Goal: Task Accomplishment & Management: Manage account settings

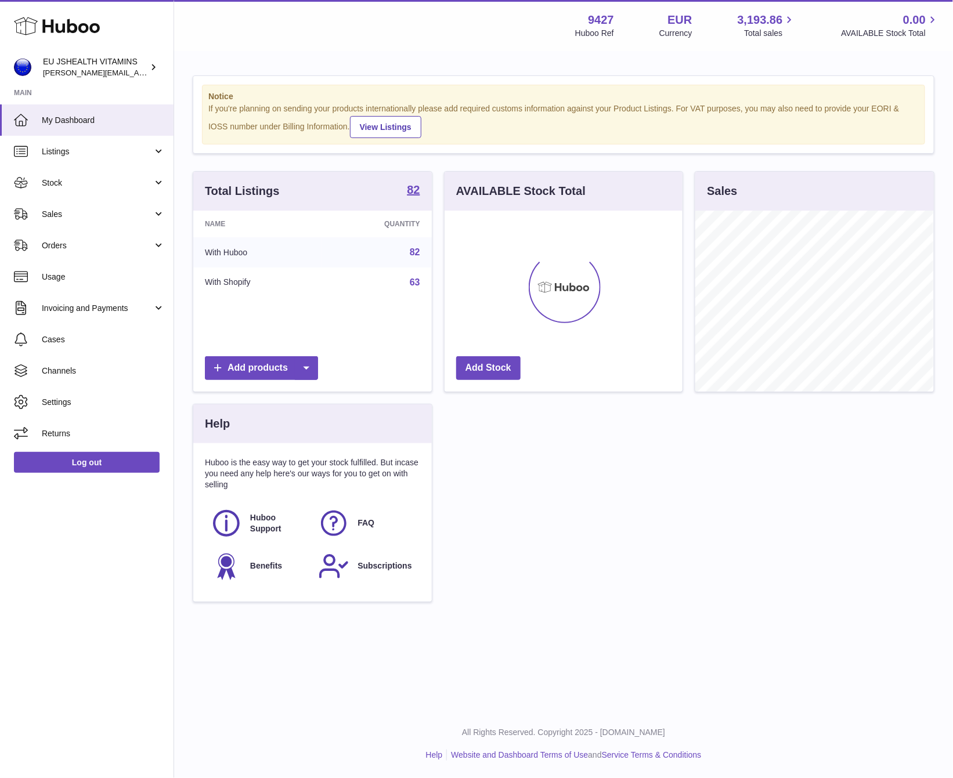
scroll to position [181, 237]
drag, startPoint x: 75, startPoint y: 182, endPoint x: 75, endPoint y: 193, distance: 11.0
click at [75, 182] on span "Stock" at bounding box center [97, 183] width 111 height 11
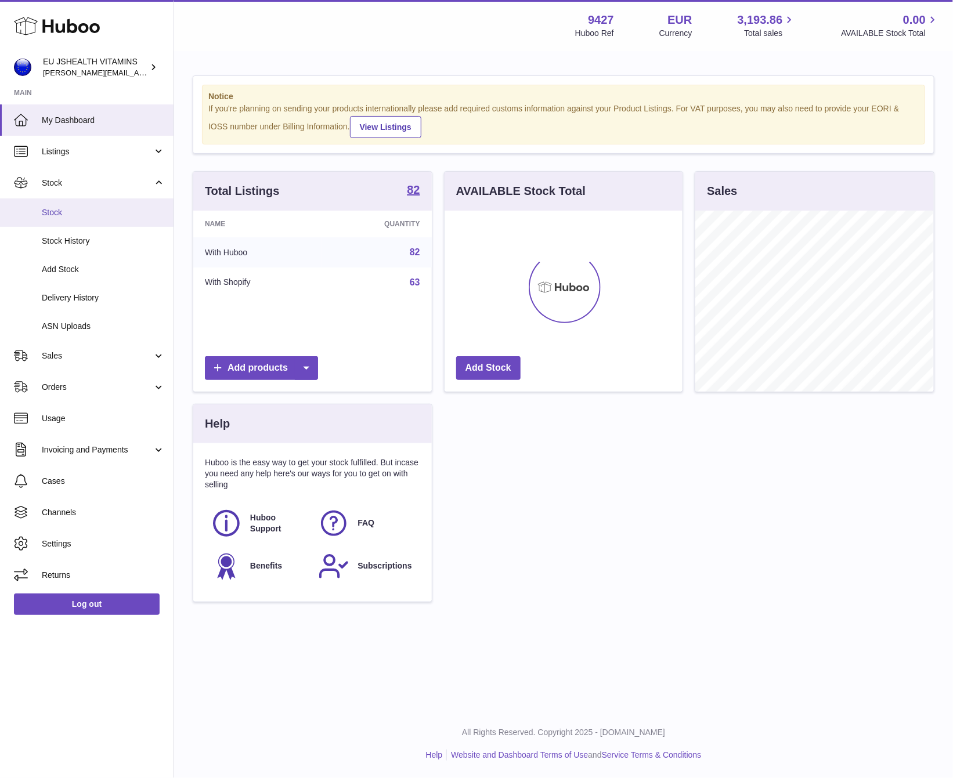
click at [78, 211] on span "Stock" at bounding box center [103, 212] width 123 height 11
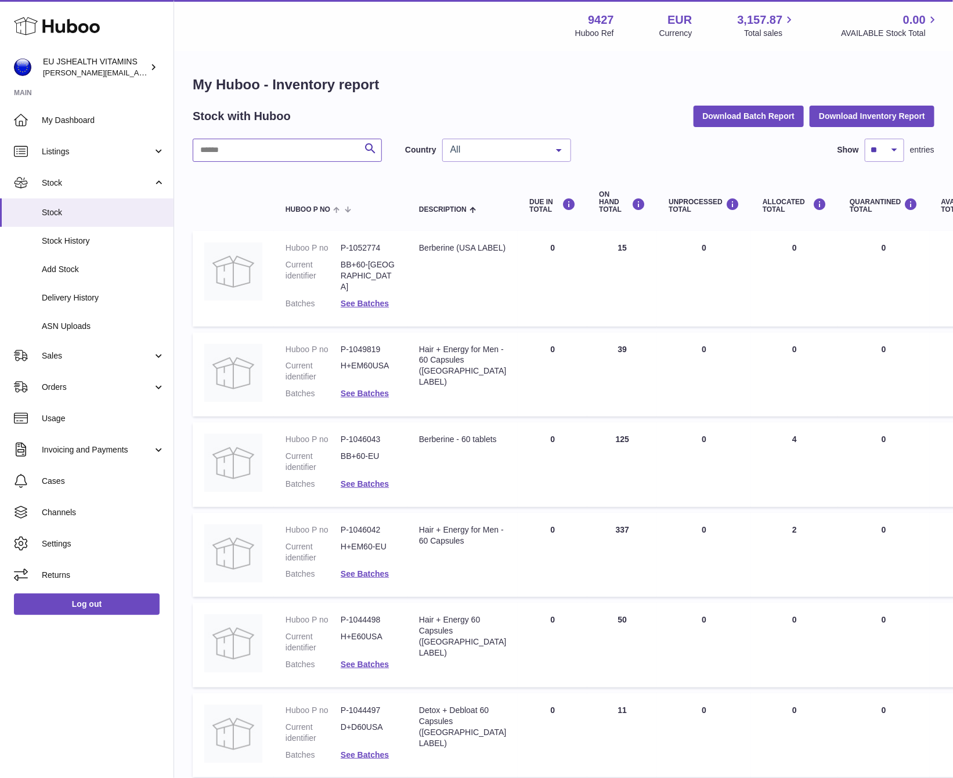
click at [264, 147] on input "text" at bounding box center [287, 150] width 189 height 23
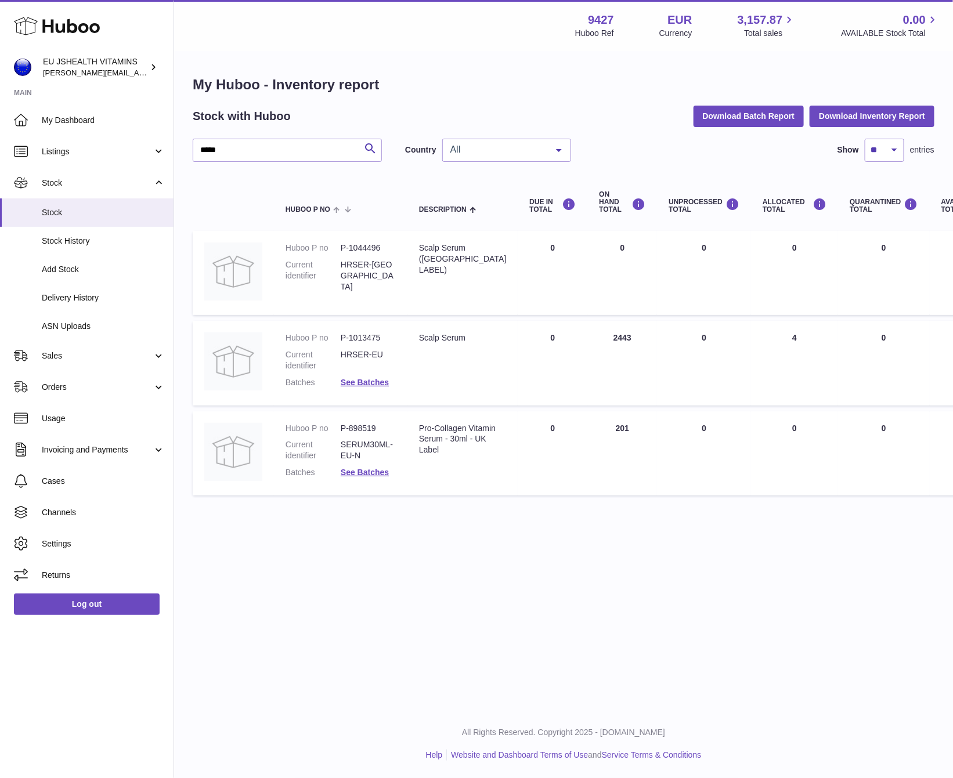
click at [371, 429] on dd "P-898519" at bounding box center [368, 428] width 55 height 11
drag, startPoint x: 371, startPoint y: 429, endPoint x: 395, endPoint y: 421, distance: 25.5
click at [371, 429] on dd "P-898519" at bounding box center [368, 428] width 55 height 11
copy dl "P-898519"
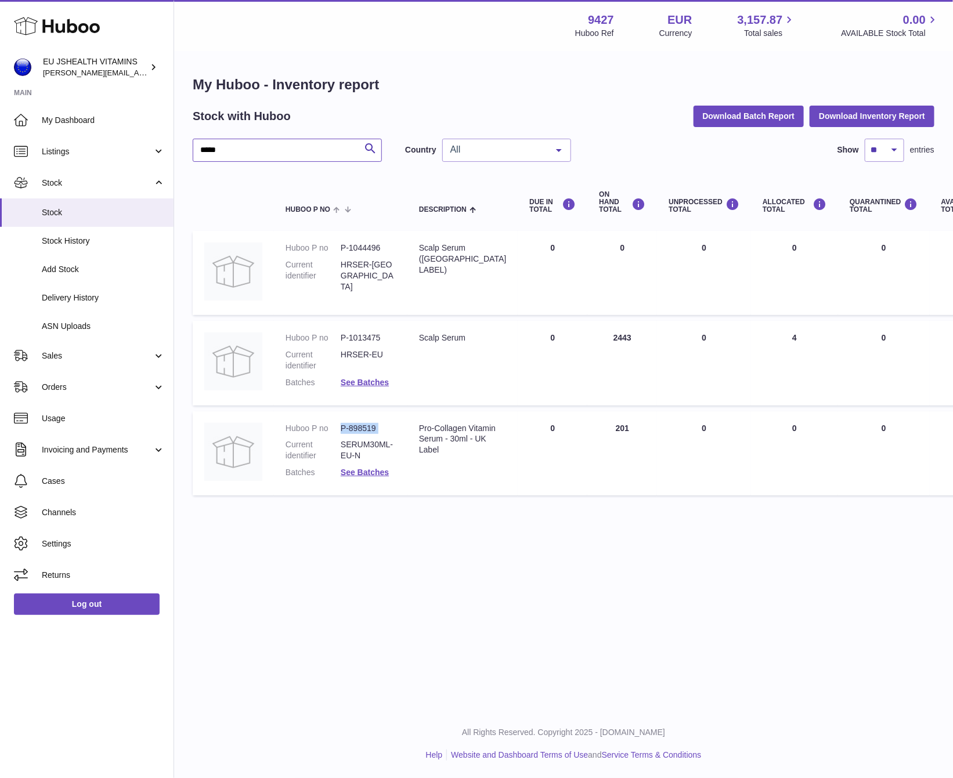
click at [240, 159] on input "*****" at bounding box center [287, 150] width 189 height 23
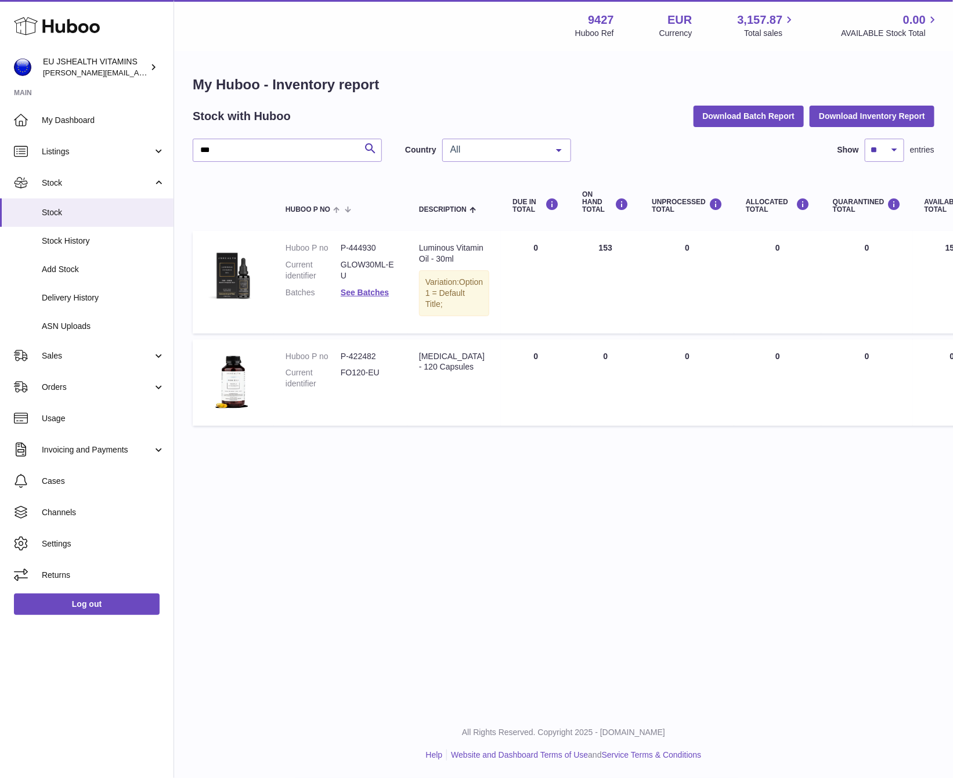
drag, startPoint x: 360, startPoint y: 378, endPoint x: 365, endPoint y: 373, distance: 6.2
click at [360, 362] on dd "P-422482" at bounding box center [368, 356] width 55 height 11
click at [369, 264] on dd "GLOW30ML-EU" at bounding box center [368, 270] width 55 height 22
click at [372, 264] on dd "GLOW30ML-EU" at bounding box center [368, 270] width 55 height 22
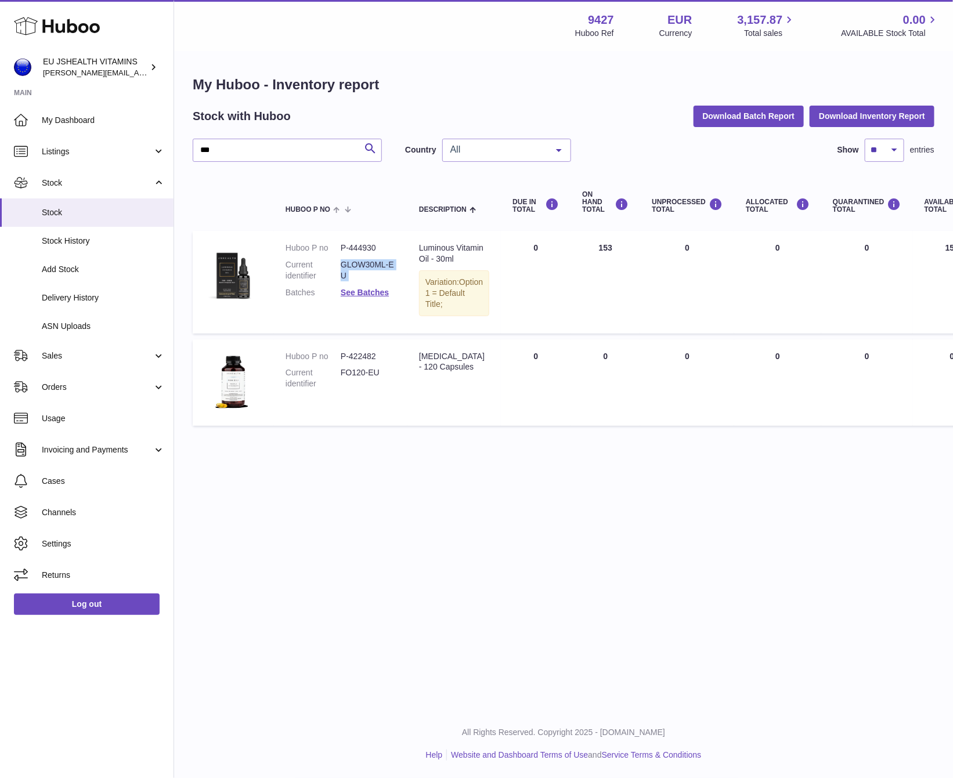
copy dl "GLOW30ML-EU"
click at [356, 246] on dd "P-444930" at bounding box center [368, 248] width 55 height 11
copy dl "P-444930"
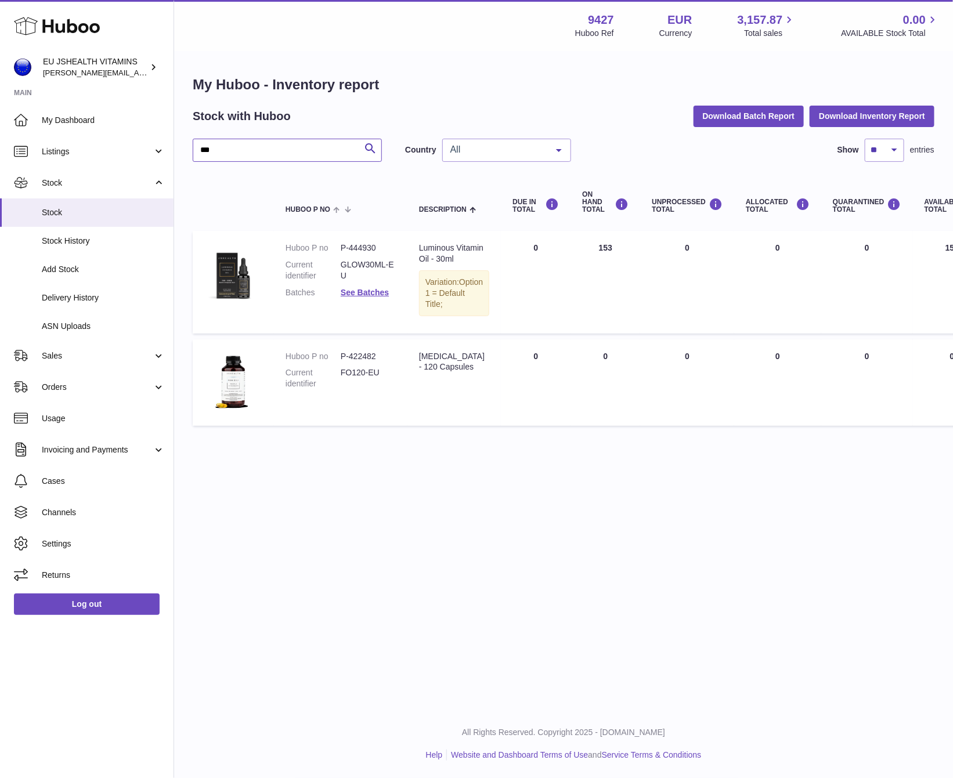
click at [241, 148] on input "***" at bounding box center [287, 150] width 189 height 23
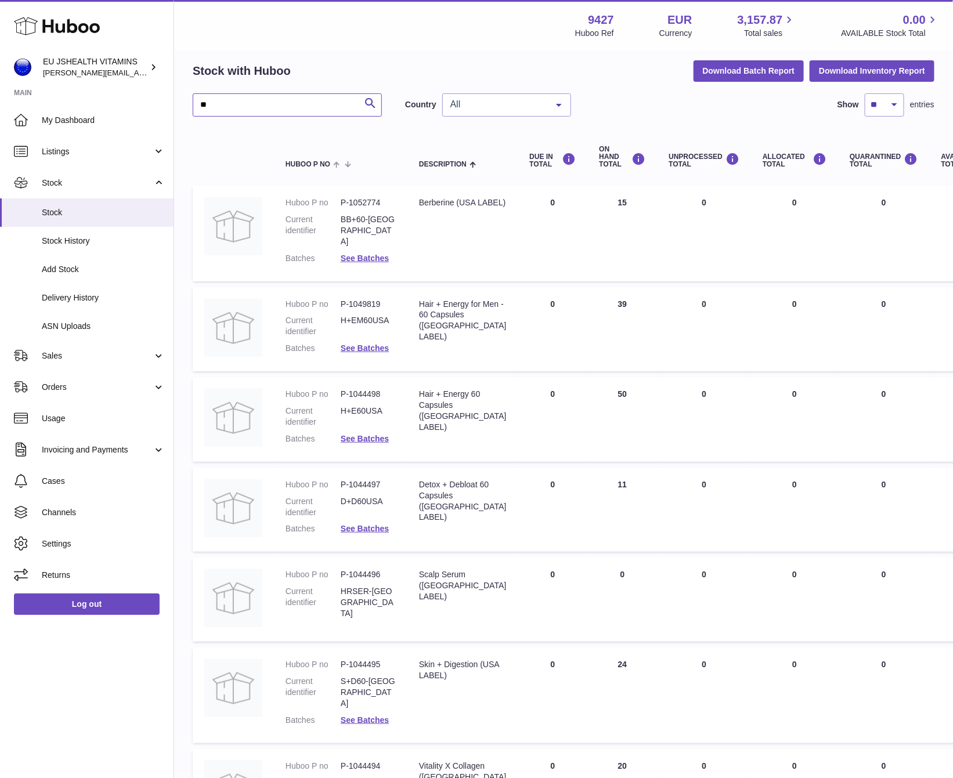
scroll to position [50, 0]
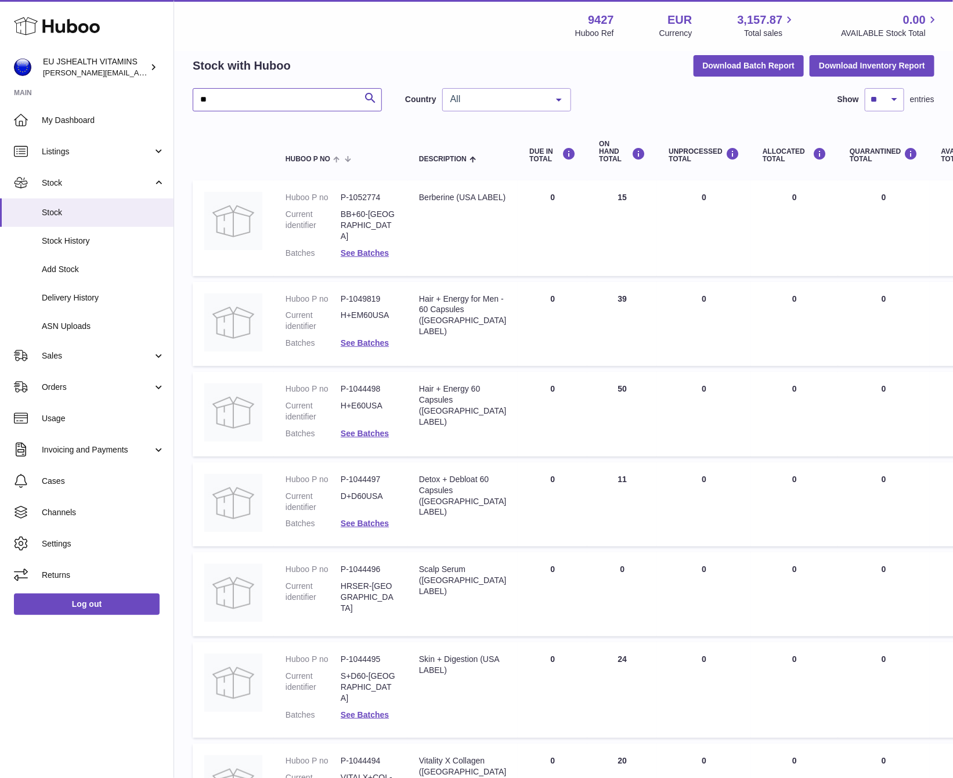
type input "**"
click at [360, 384] on dd "P-1044498" at bounding box center [368, 389] width 55 height 11
click at [353, 384] on dd "P-1044498" at bounding box center [368, 389] width 55 height 11
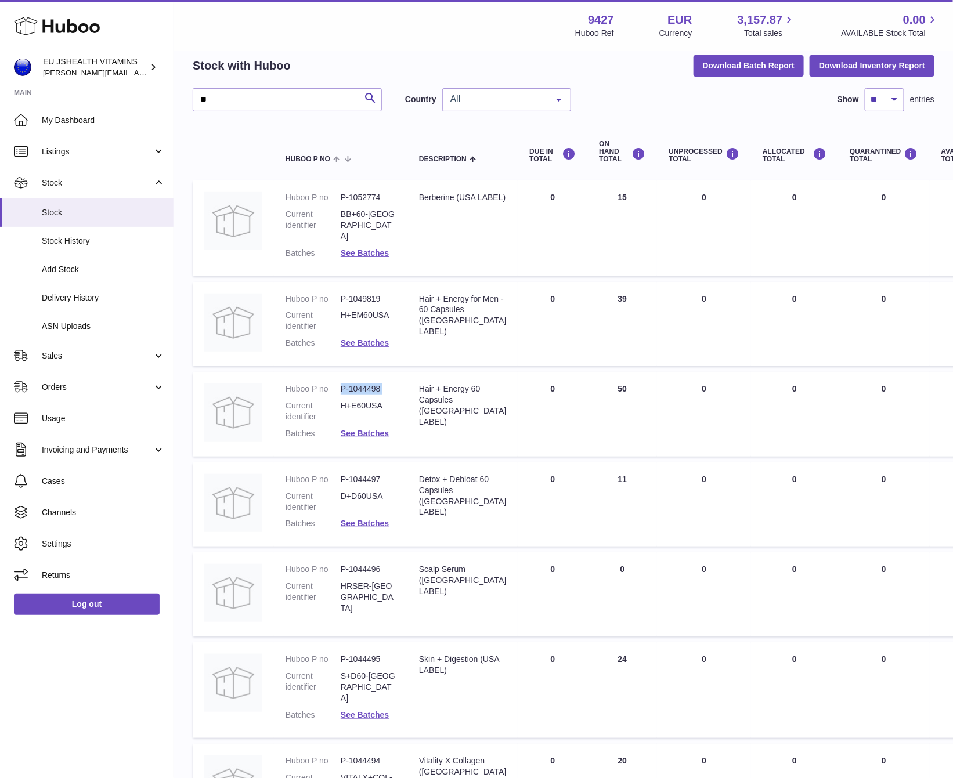
click at [353, 384] on dd "P-1044498" at bounding box center [368, 389] width 55 height 11
copy dl "P-1044498"
click at [357, 474] on dl "Huboo P no P-1044497 Current identifier D+D60USA Batches See Batches" at bounding box center [341, 505] width 110 height 62
click at [369, 474] on dd "P-1044497" at bounding box center [368, 479] width 55 height 11
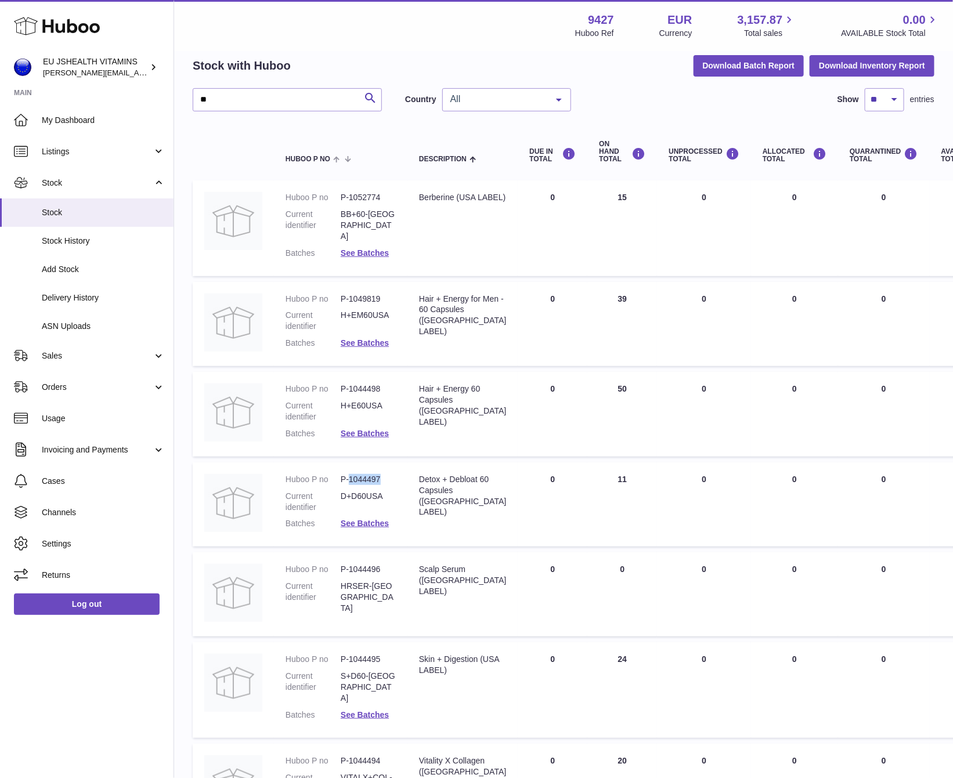
click at [369, 474] on dd "P-1044497" at bounding box center [368, 479] width 55 height 11
copy dl "P-1044497"
click at [124, 600] on link "Log out" at bounding box center [87, 604] width 146 height 21
